Goal: Task Accomplishment & Management: Complete application form

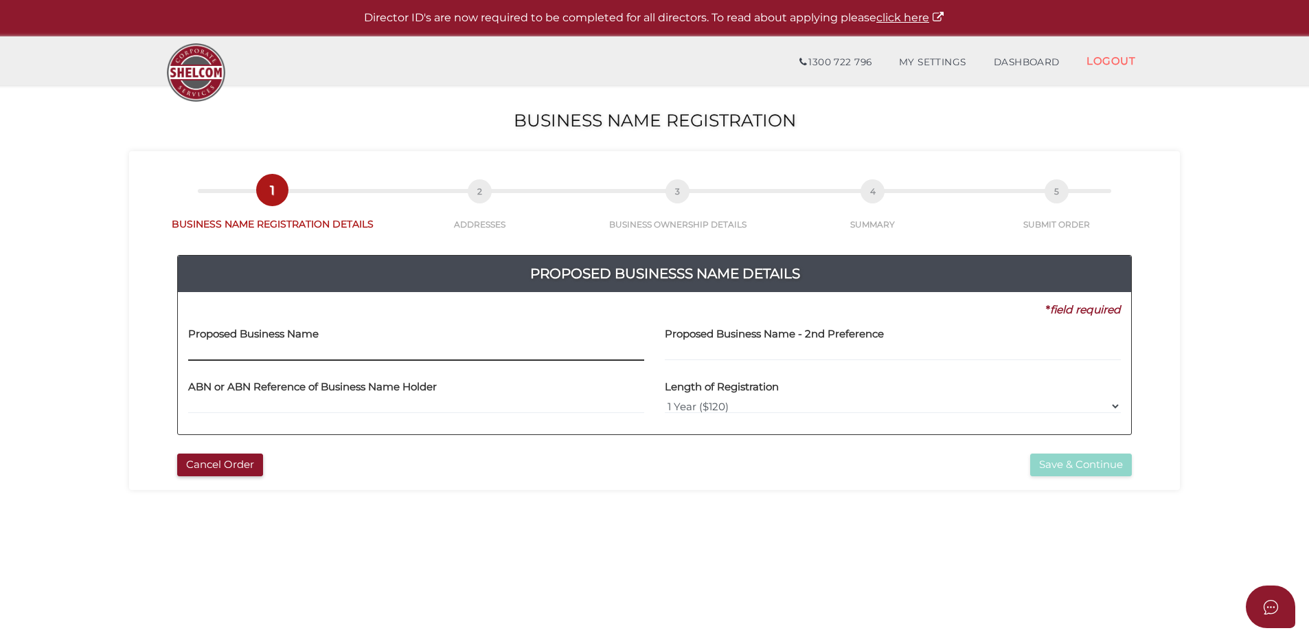
click at [257, 357] on input "text" at bounding box center [416, 353] width 456 height 15
click at [270, 350] on input "text" at bounding box center [416, 353] width 456 height 15
paste input "Asphalt Solution [GEOGRAPHIC_DATA]"
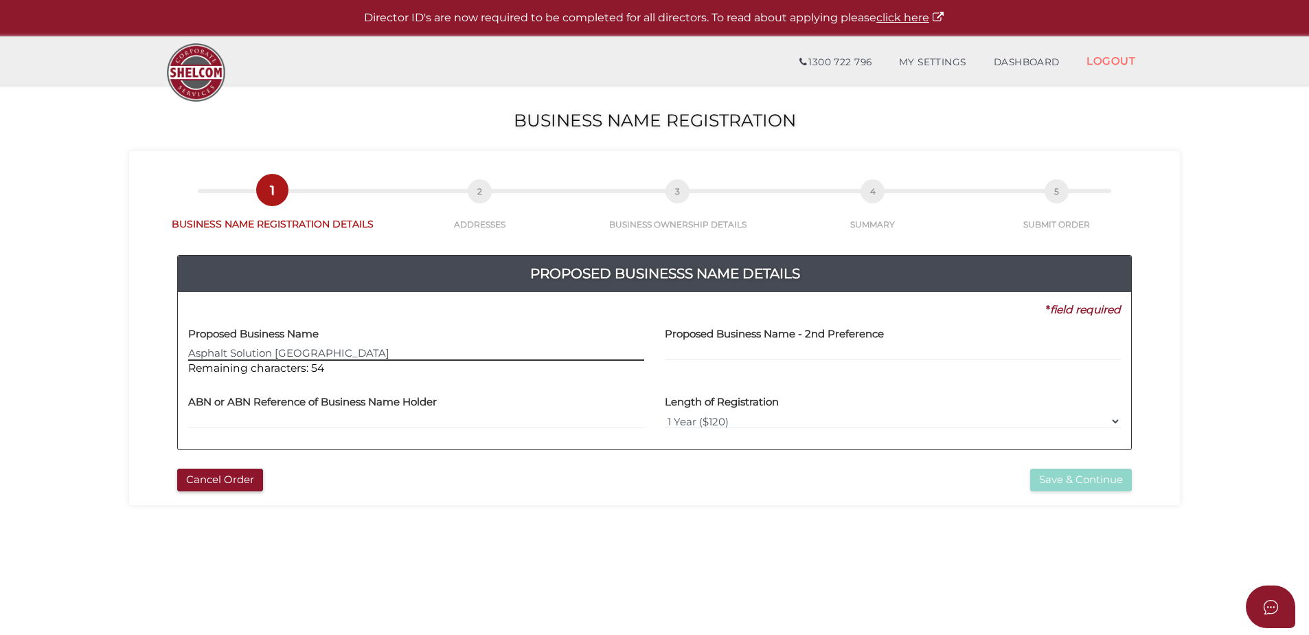
click at [271, 355] on input "Asphalt Solution [GEOGRAPHIC_DATA]" at bounding box center [416, 353] width 456 height 15
type input "Asphalt Solutions [GEOGRAPHIC_DATA]"
click at [457, 381] on div "Proposed Business Name Asphalt Solutions [GEOGRAPHIC_DATA] Remaining characters…" at bounding box center [416, 351] width 477 height 69
click at [301, 424] on input "text" at bounding box center [416, 421] width 456 height 15
click at [249, 475] on button "Cancel Order" at bounding box center [220, 479] width 86 height 23
